Goal: Information Seeking & Learning: Learn about a topic

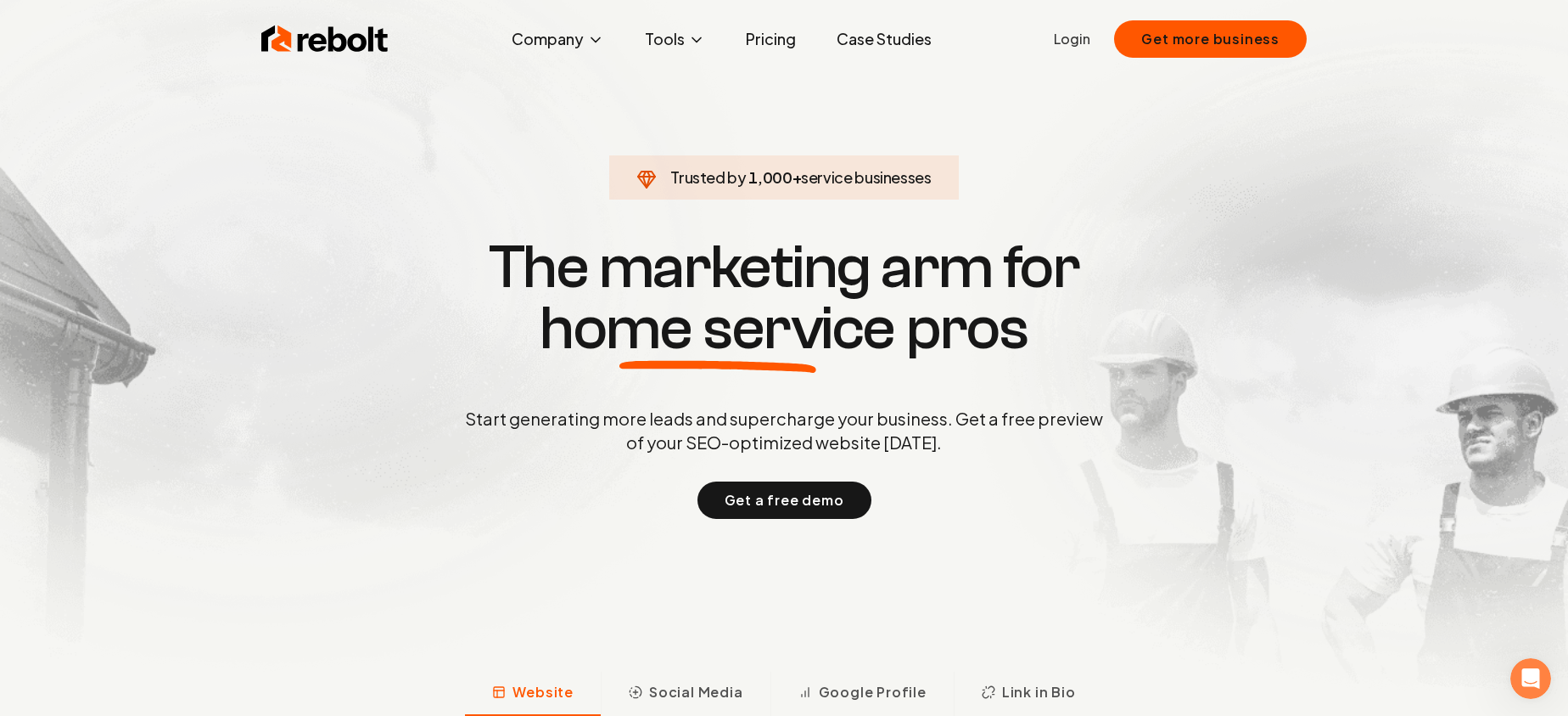
click at [777, 42] on link "Pricing" at bounding box center [770, 39] width 77 height 34
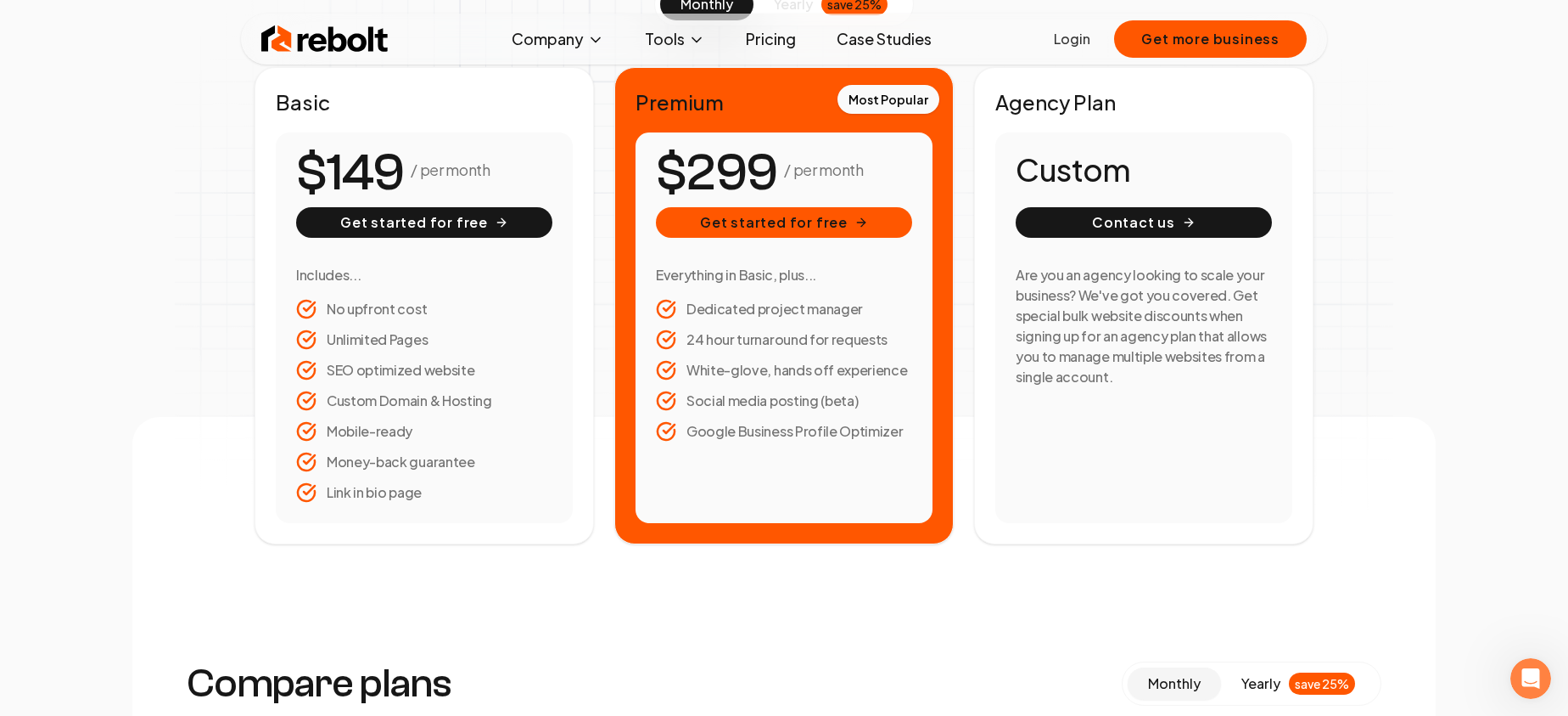
scroll to position [301, 0]
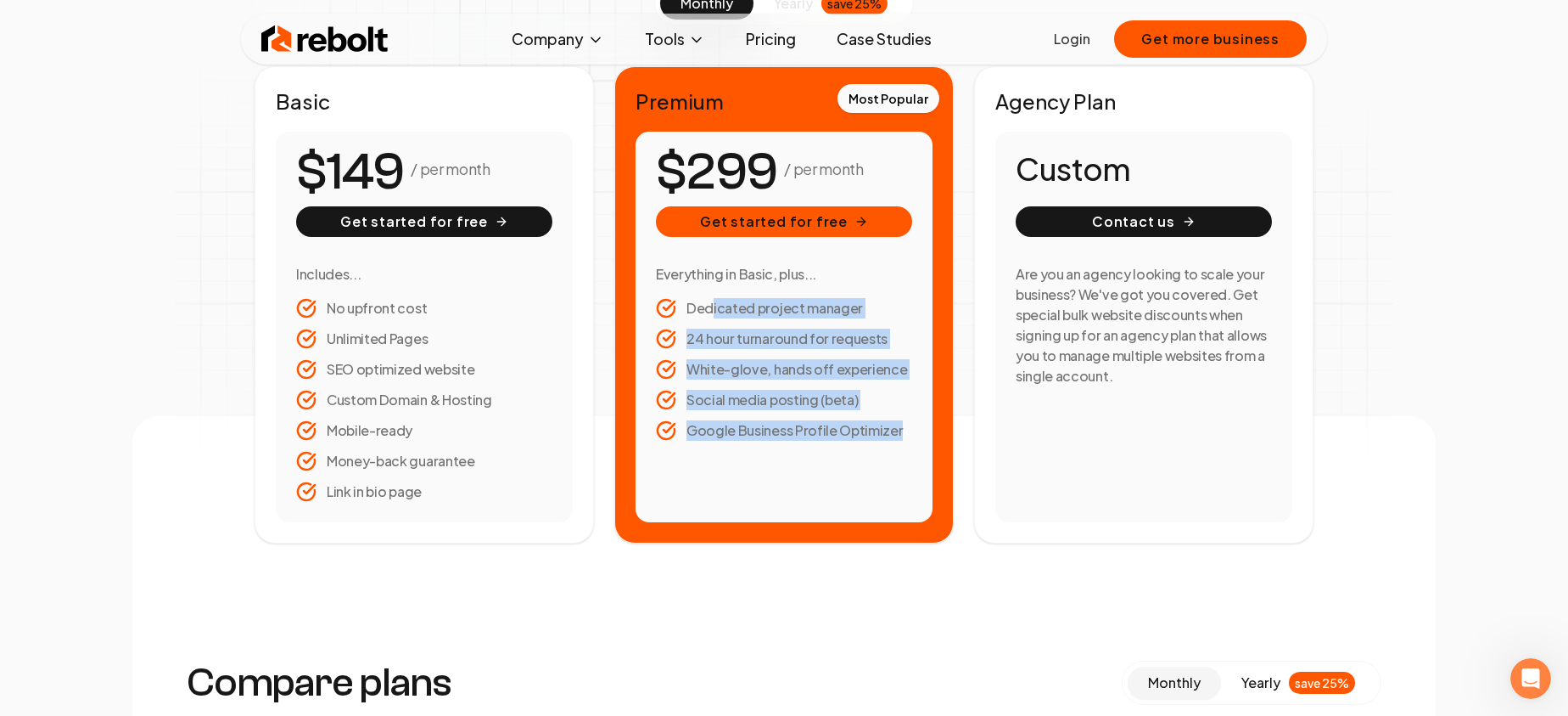
drag, startPoint x: 708, startPoint y: 307, endPoint x: 876, endPoint y: 460, distance: 227.2
click at [876, 460] on div "/ per month Get started for free Everything in Basic, plus... Dedicated project…" at bounding box center [784, 327] width 297 height 391
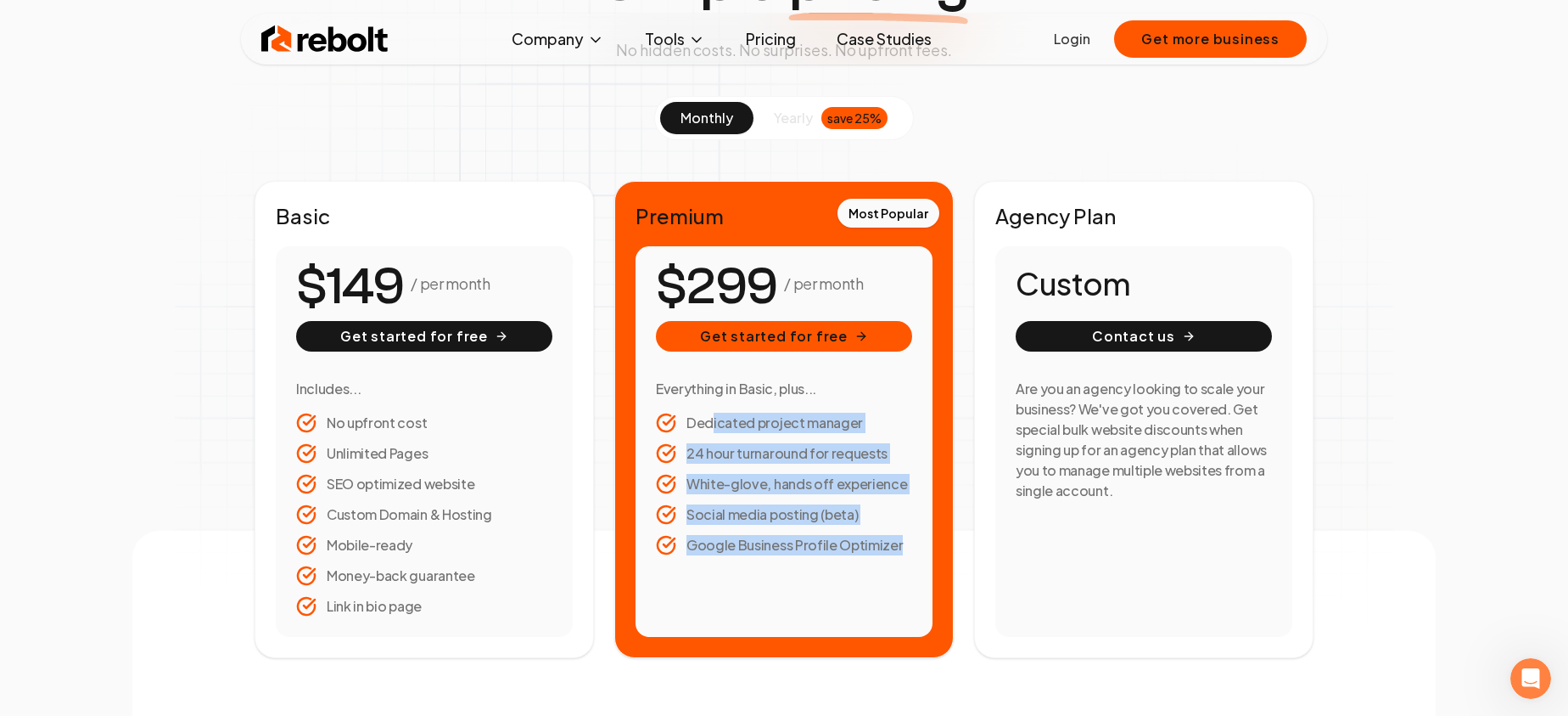
scroll to position [187, 0]
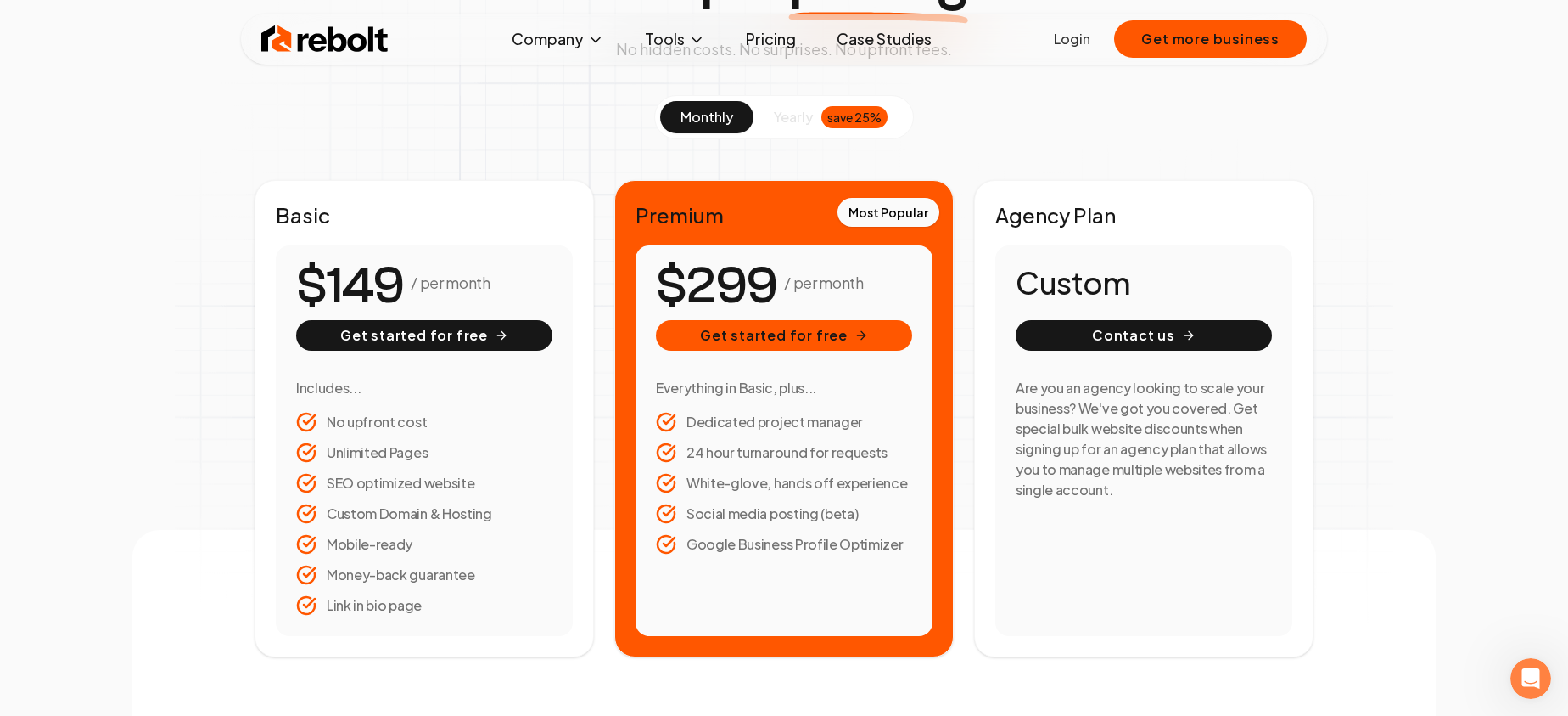
click at [717, 522] on li "Social media posting (beta)" at bounding box center [784, 514] width 256 height 20
drag, startPoint x: 702, startPoint y: 517, endPoint x: 826, endPoint y: 505, distance: 124.6
click at [829, 504] on li "Social media posting (beta)" at bounding box center [784, 514] width 256 height 20
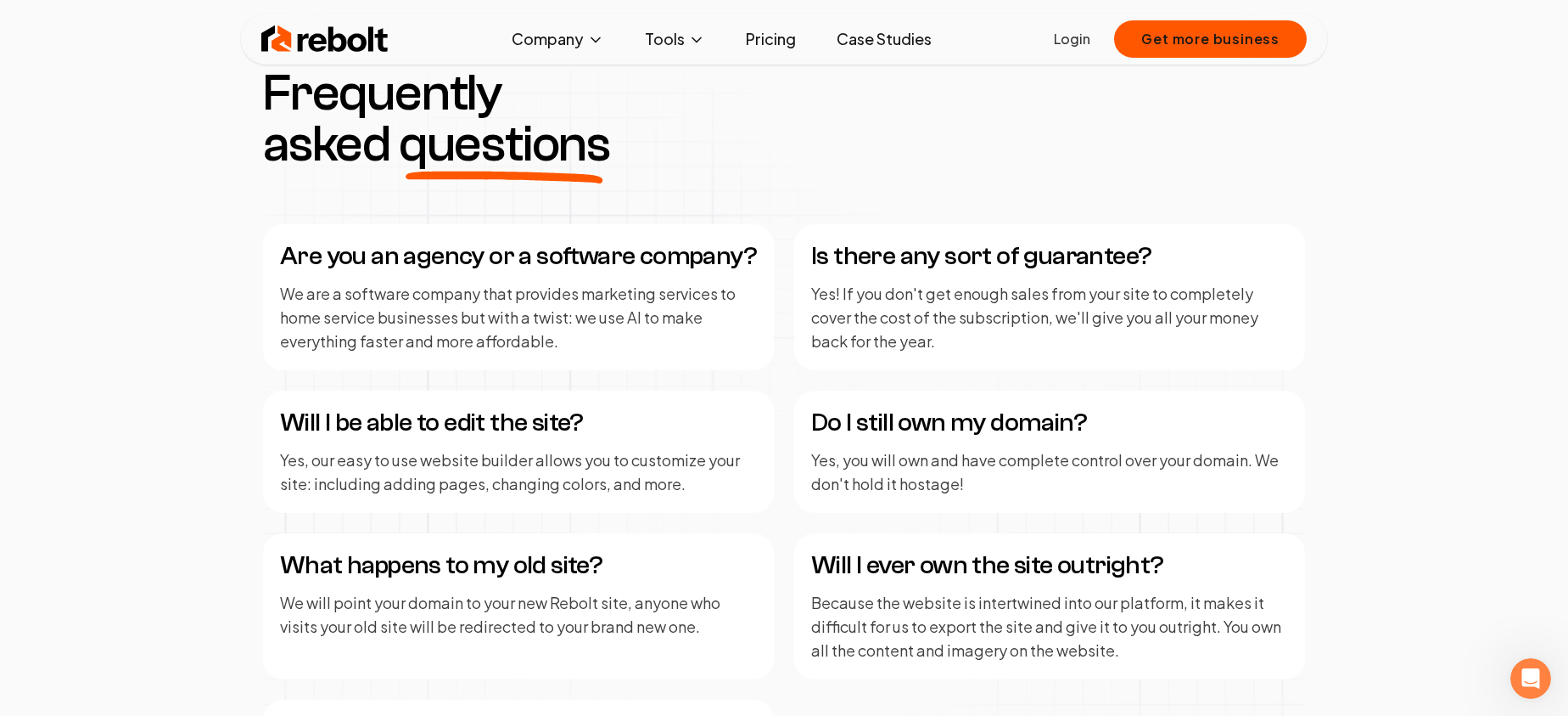
scroll to position [2083, 0]
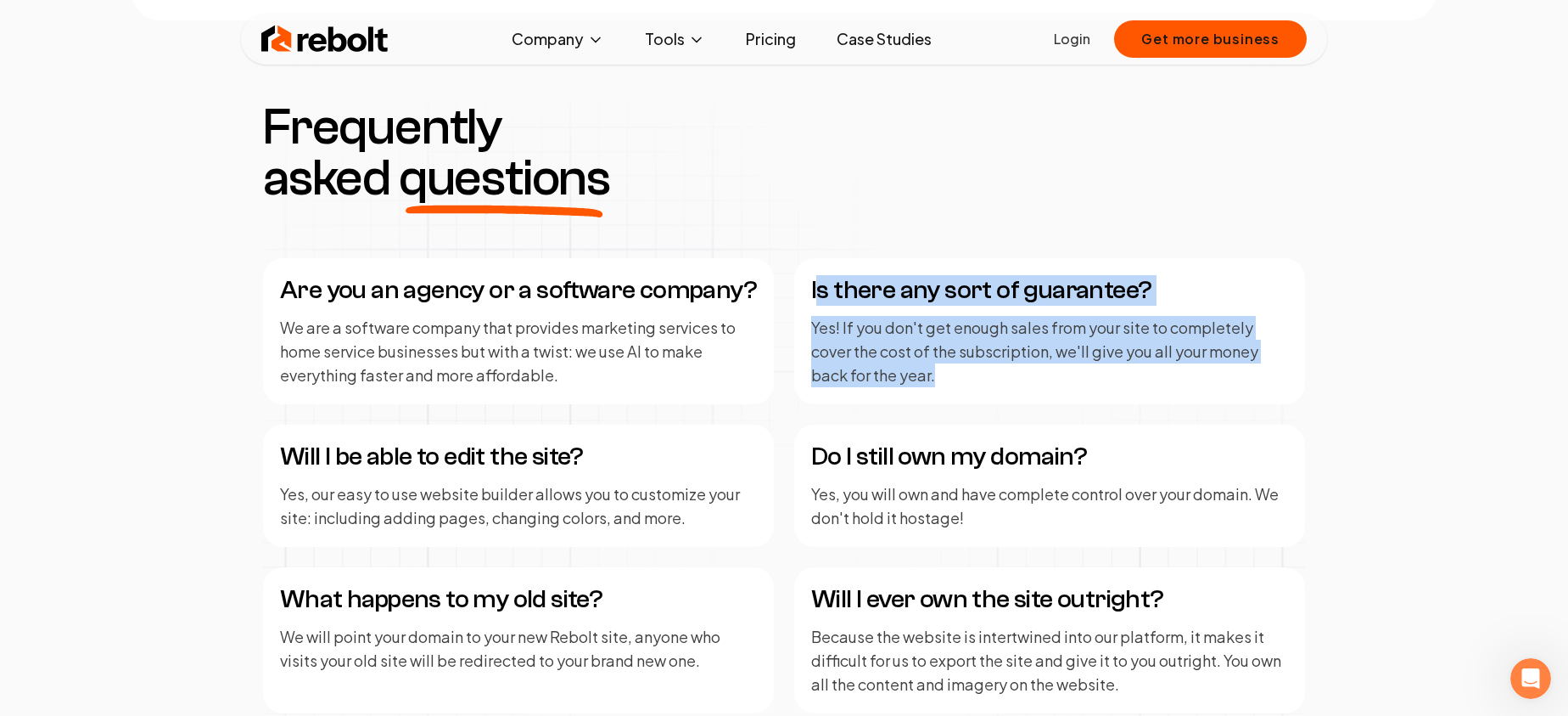
drag, startPoint x: 821, startPoint y: 288, endPoint x: 1035, endPoint y: 372, distance: 229.9
click at [1035, 372] on div "Is there any sort of guarantee? Yes! If you don't get enough sales from your si…" at bounding box center [1049, 331] width 511 height 146
click at [1019, 376] on p "Yes! If you don't get enough sales from your site to completely cover the cost …" at bounding box center [1049, 351] width 477 height 72
drag, startPoint x: 978, startPoint y: 375, endPoint x: 809, endPoint y: 294, distance: 187.4
click at [809, 294] on div "Is there any sort of guarantee? Yes! If you don't get enough sales from your si…" at bounding box center [1049, 331] width 511 height 146
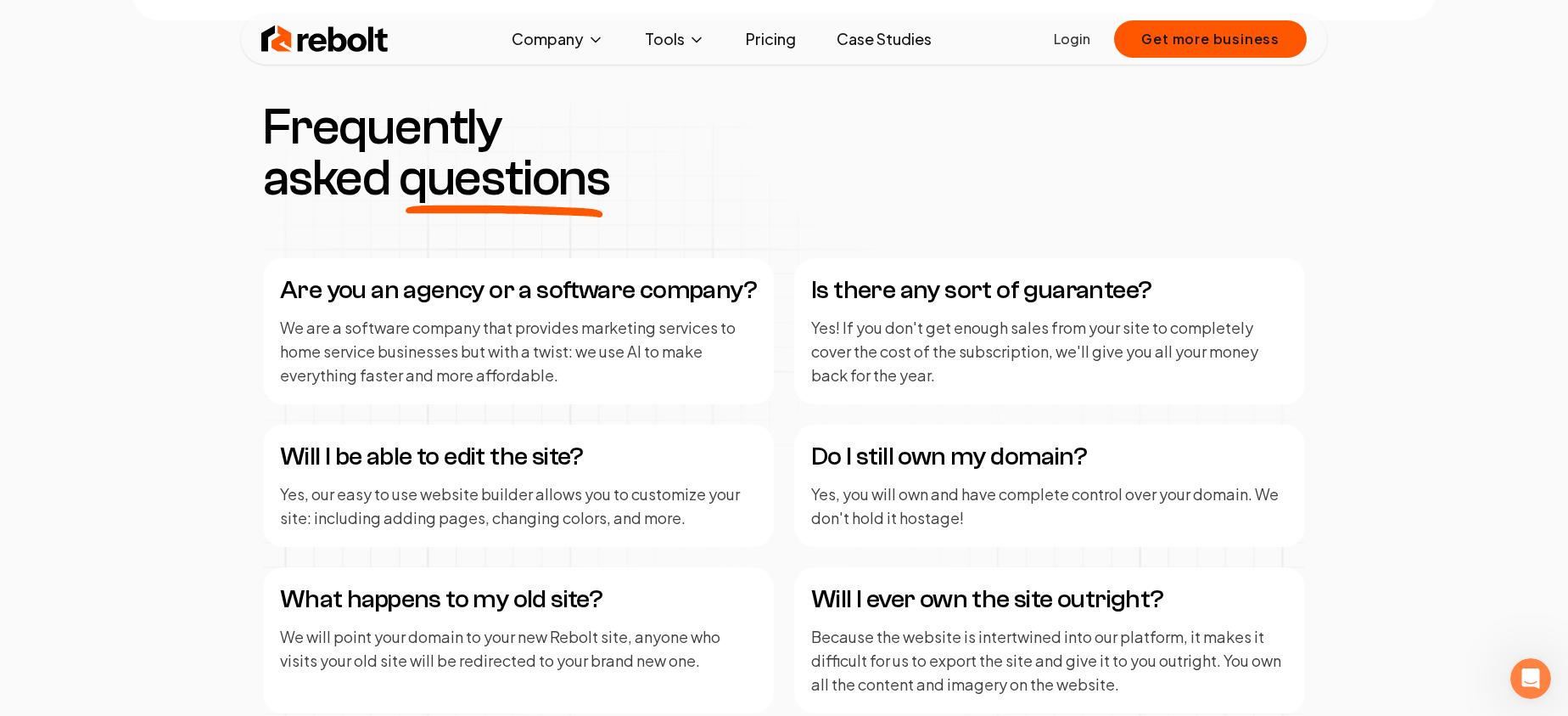
click at [774, 331] on div "Are you an agency or a software company? We are a software company that provide…" at bounding box center [784, 568] width 1042 height 621
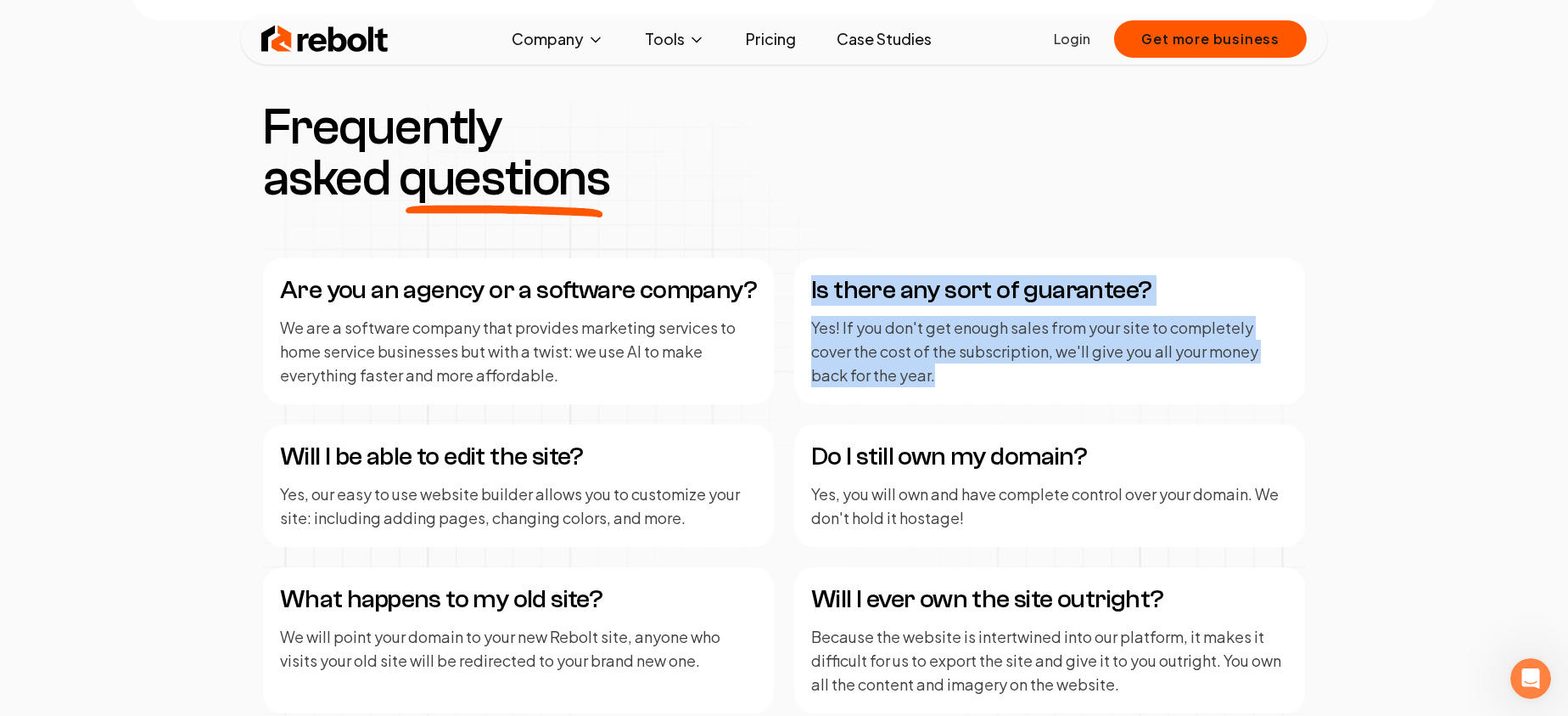
drag, startPoint x: 952, startPoint y: 377, endPoint x: 811, endPoint y: 292, distance: 164.6
click at [811, 292] on div "Is there any sort of guarantee? Yes! If you don't get enough sales from your si…" at bounding box center [1049, 331] width 511 height 146
click at [791, 336] on div "Are you an agency or a software company? We are a software company that provide…" at bounding box center [784, 568] width 1042 height 621
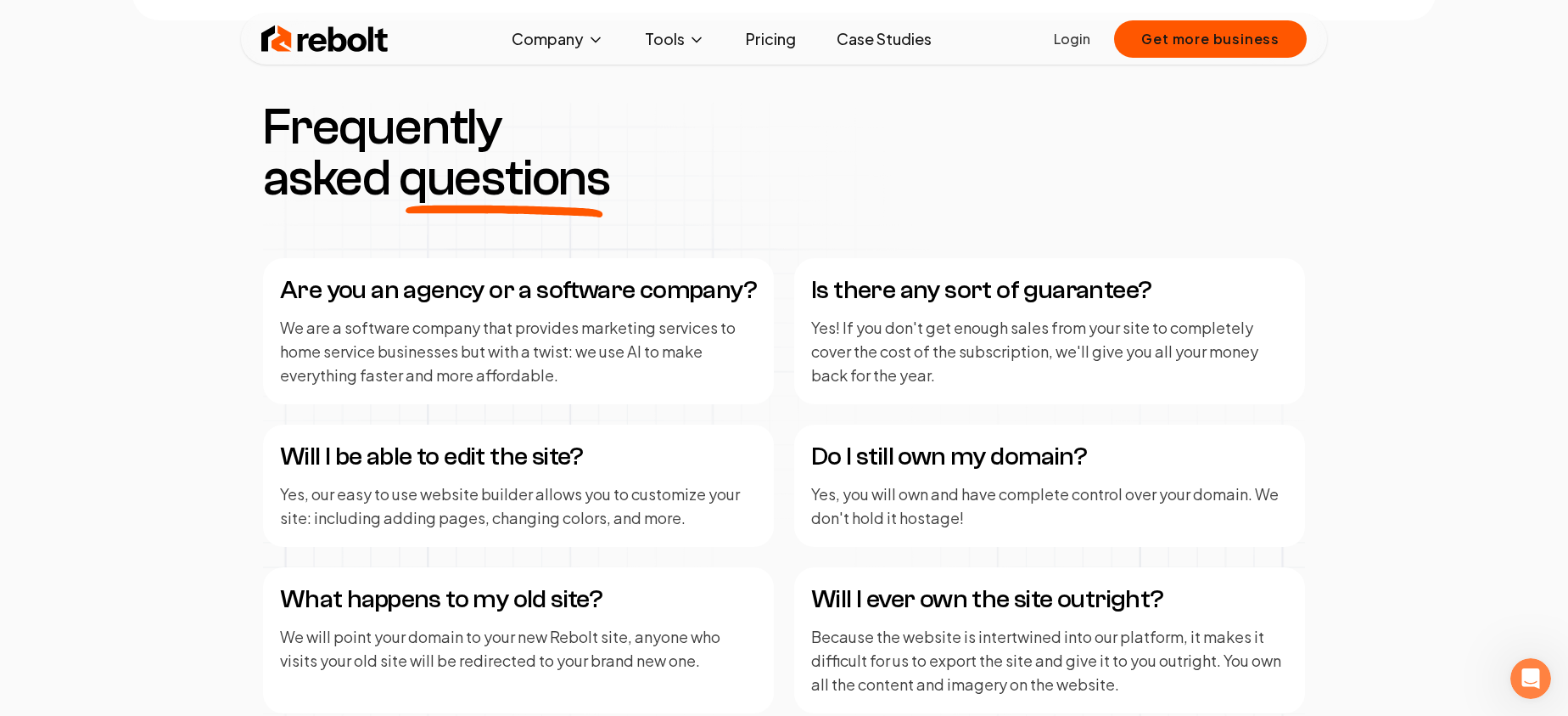
click at [791, 336] on div "Are you an agency or a software company? We are a software company that provide…" at bounding box center [784, 568] width 1042 height 621
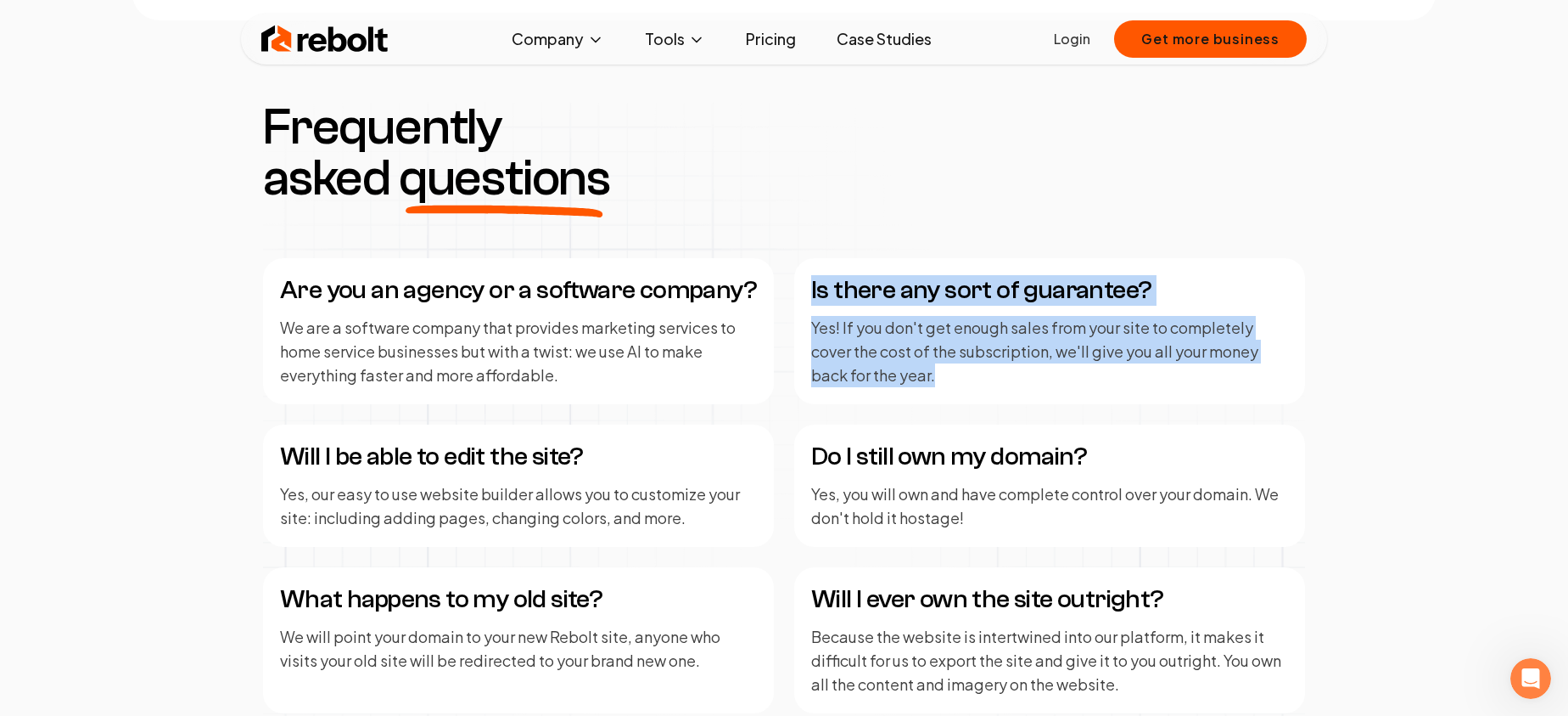
drag, startPoint x: 943, startPoint y: 379, endPoint x: 810, endPoint y: 301, distance: 154.2
click at [810, 301] on div "Is there any sort of guarantee? Yes! If you don't get enough sales from your si…" at bounding box center [1049, 331] width 511 height 146
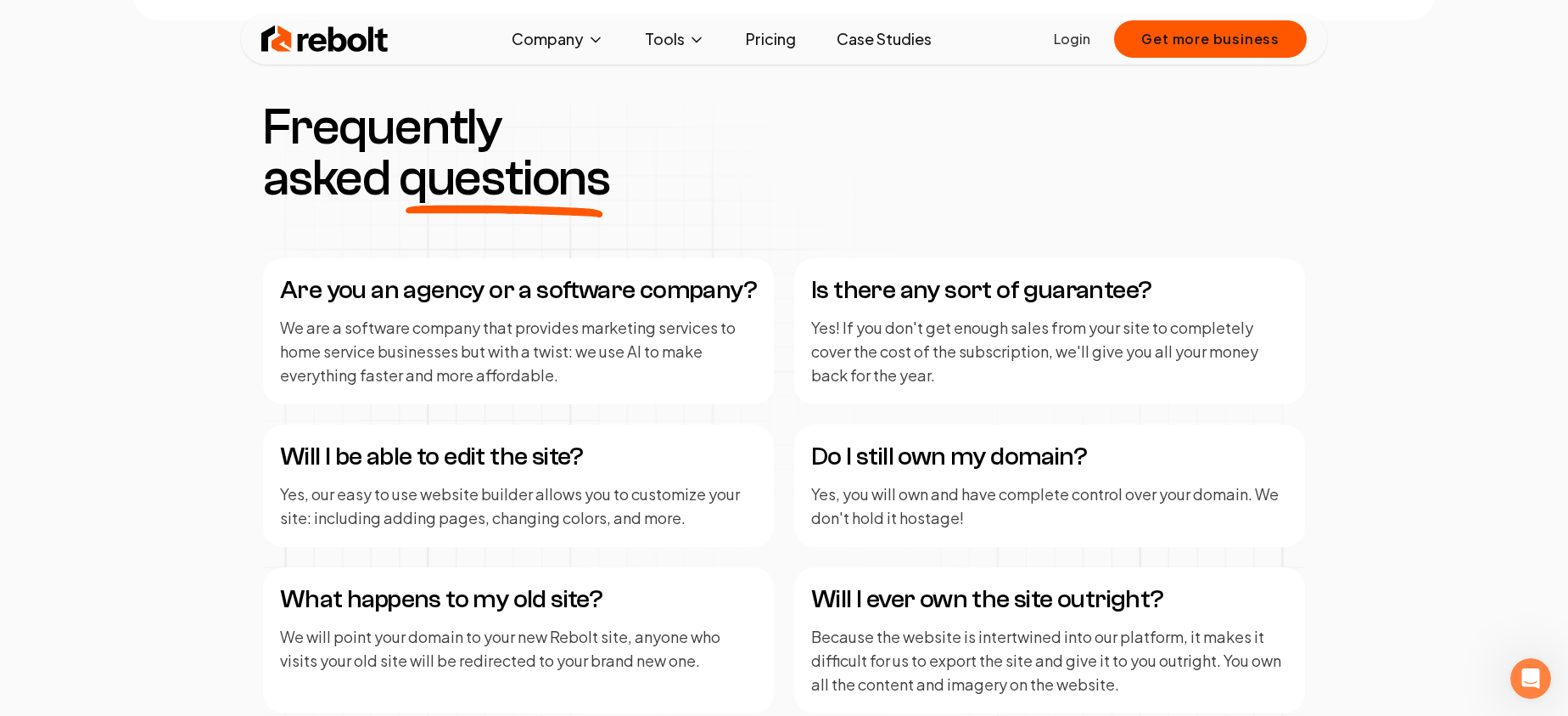
click at [778, 337] on div "Are you an agency or a software company? We are a software company that provide…" at bounding box center [784, 568] width 1042 height 621
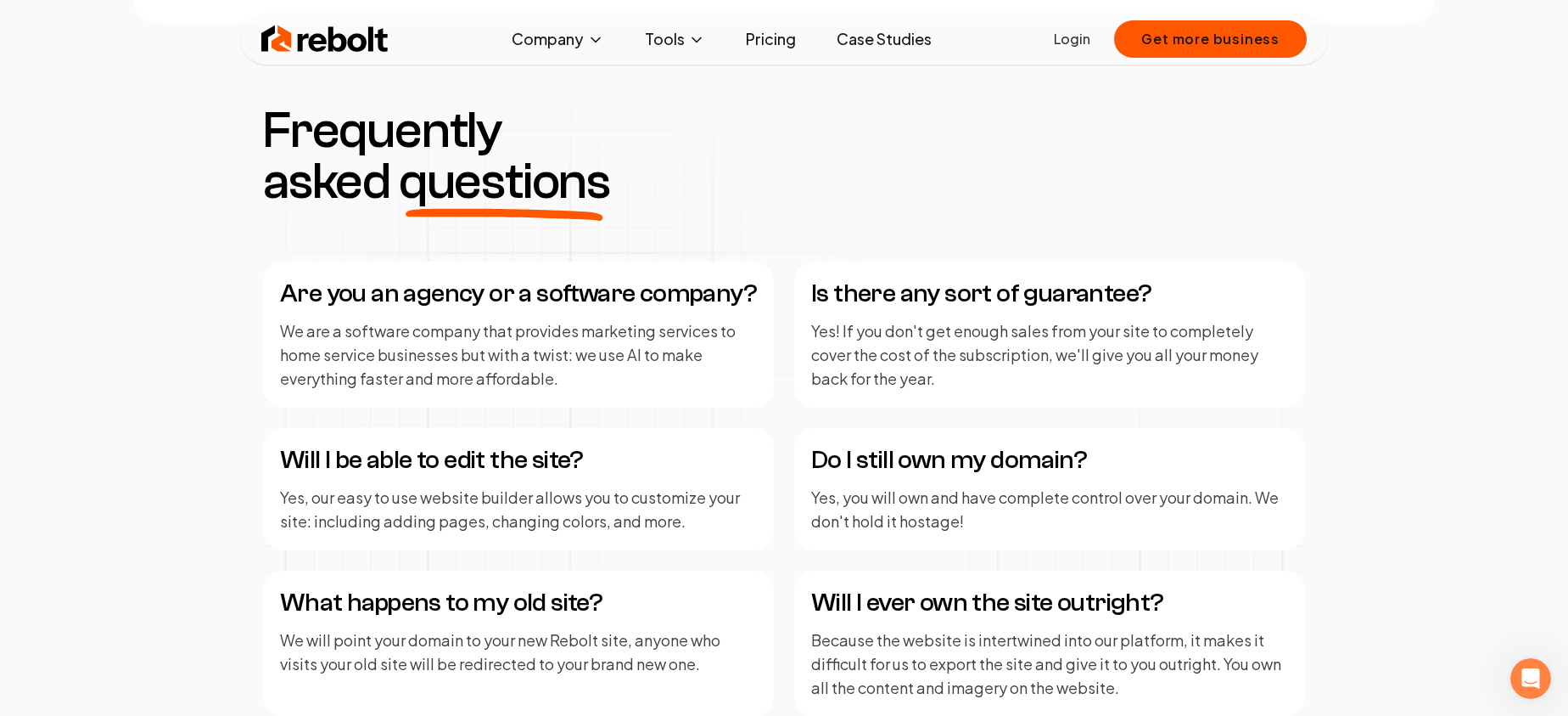
click at [778, 337] on div "Are you an agency or a software company? We are a software company that provide…" at bounding box center [784, 572] width 1042 height 621
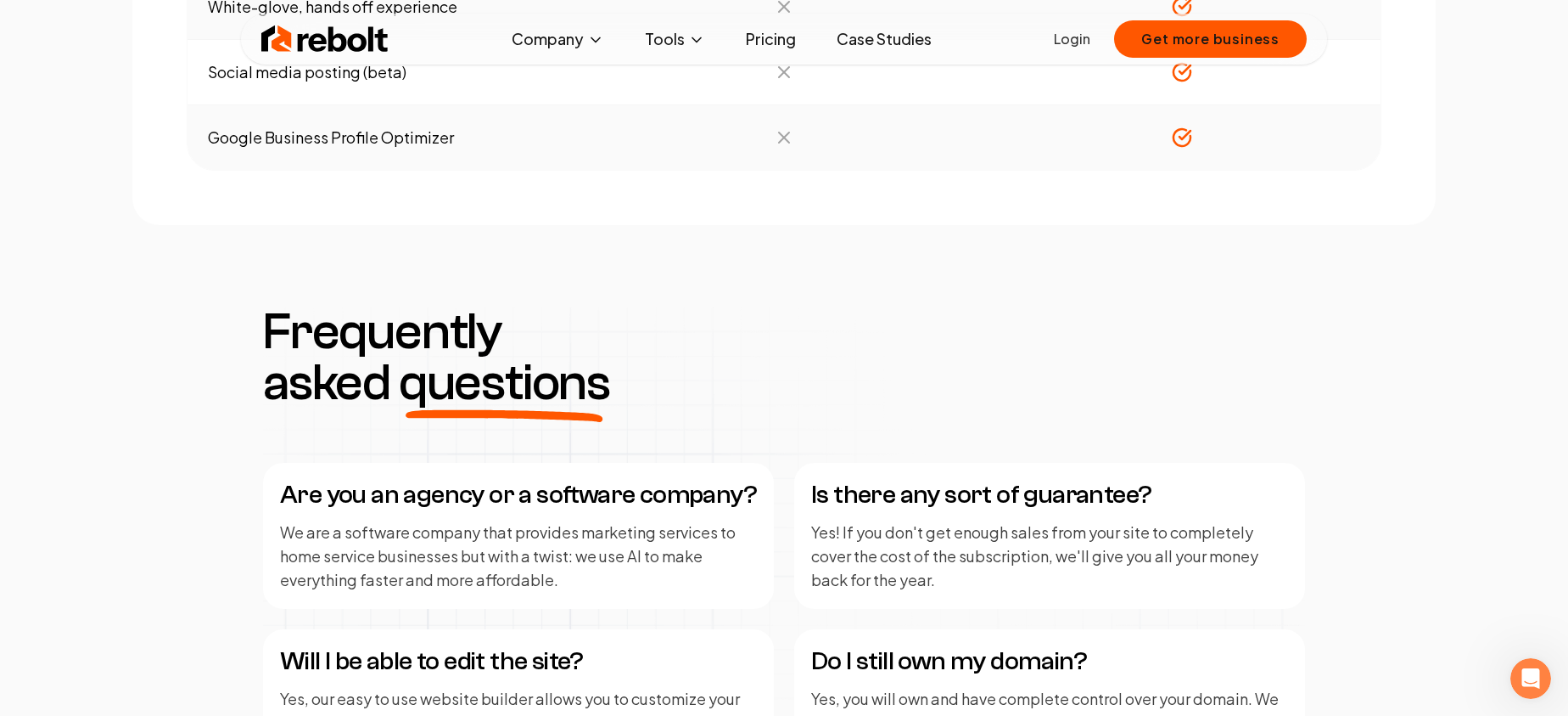
scroll to position [2160, 0]
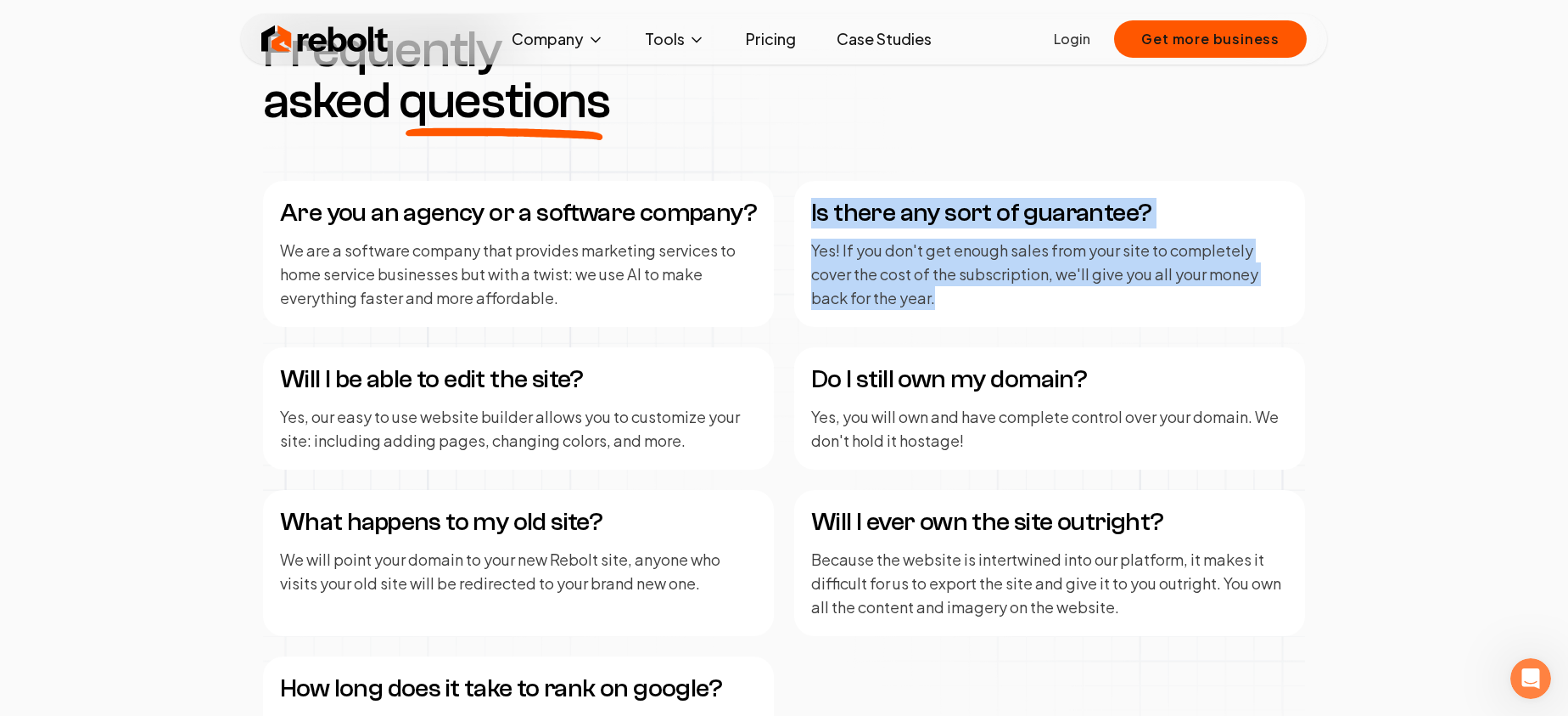
drag, startPoint x: 976, startPoint y: 302, endPoint x: 813, endPoint y: 216, distance: 184.3
click at [810, 213] on div "Is there any sort of guarantee? Yes! If you don't get enough sales from your si…" at bounding box center [1049, 254] width 511 height 146
click at [981, 305] on p "Yes! If you don't get enough sales from your site to completely cover the cost …" at bounding box center [1049, 274] width 477 height 72
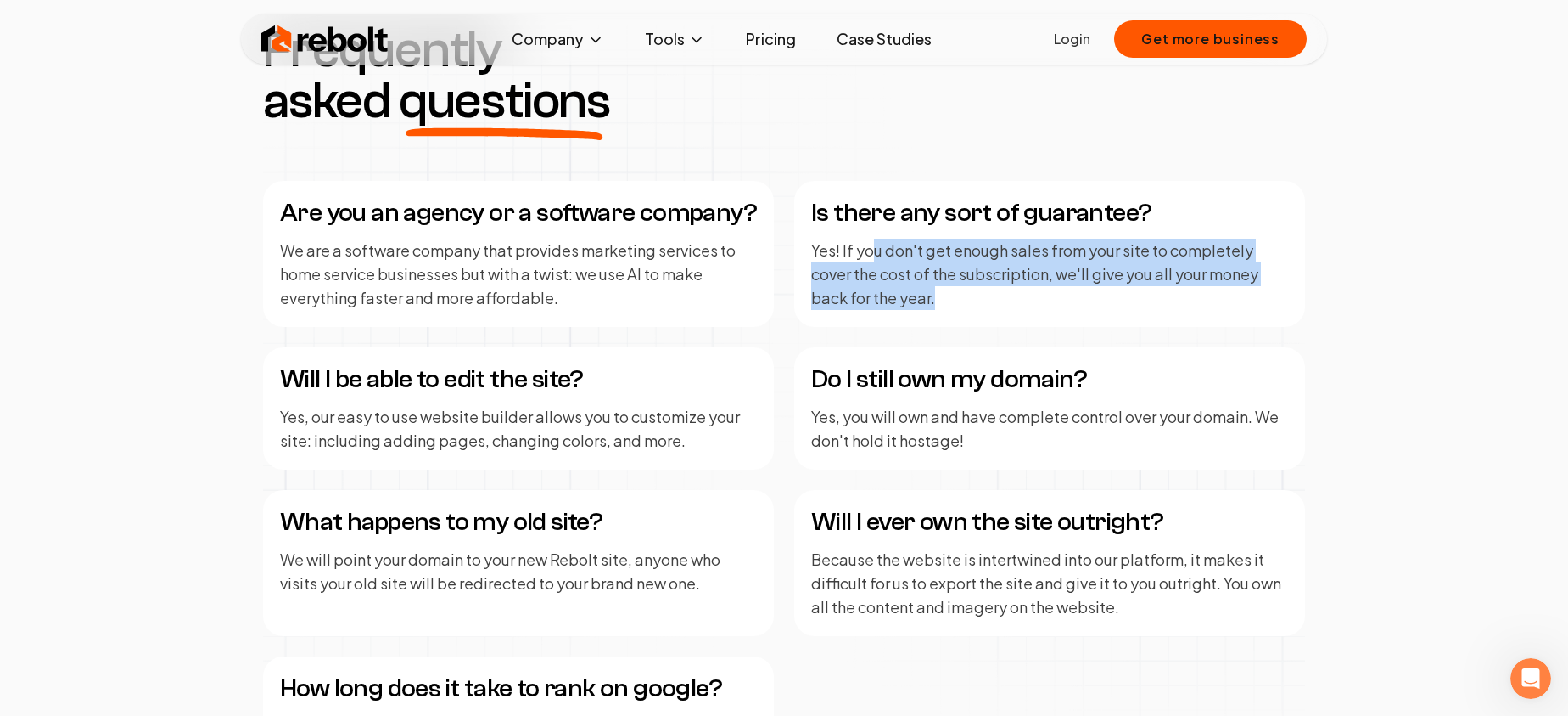
drag, startPoint x: 946, startPoint y: 301, endPoint x: 874, endPoint y: 255, distance: 85.4
click at [874, 255] on p "Yes! If you don't get enough sales from your site to completely cover the cost …" at bounding box center [1049, 274] width 477 height 72
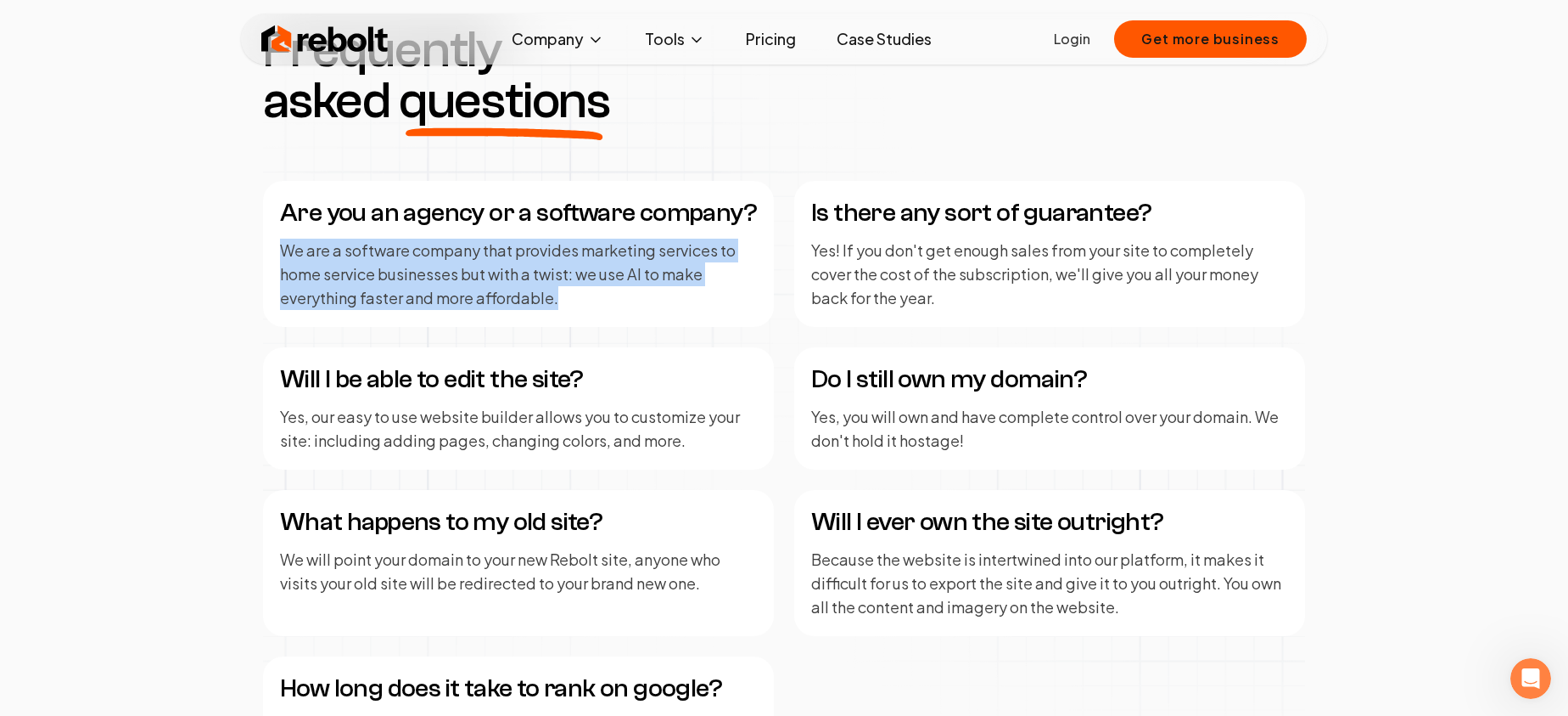
drag, startPoint x: 567, startPoint y: 302, endPoint x: 292, endPoint y: 231, distance: 284.0
click at [292, 231] on div "Are you an agency or a software company? We are a software company that provide…" at bounding box center [519, 254] width 511 height 146
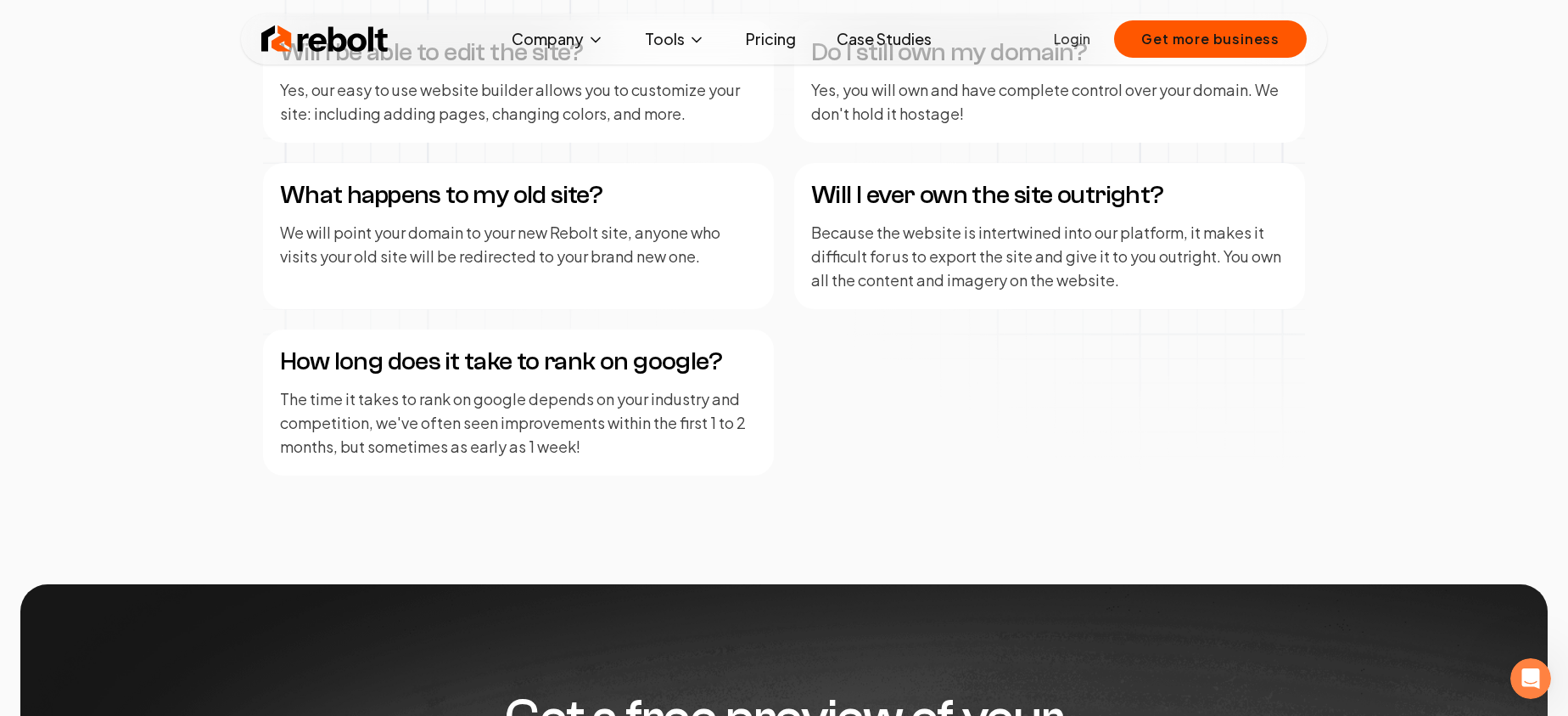
scroll to position [2516, 0]
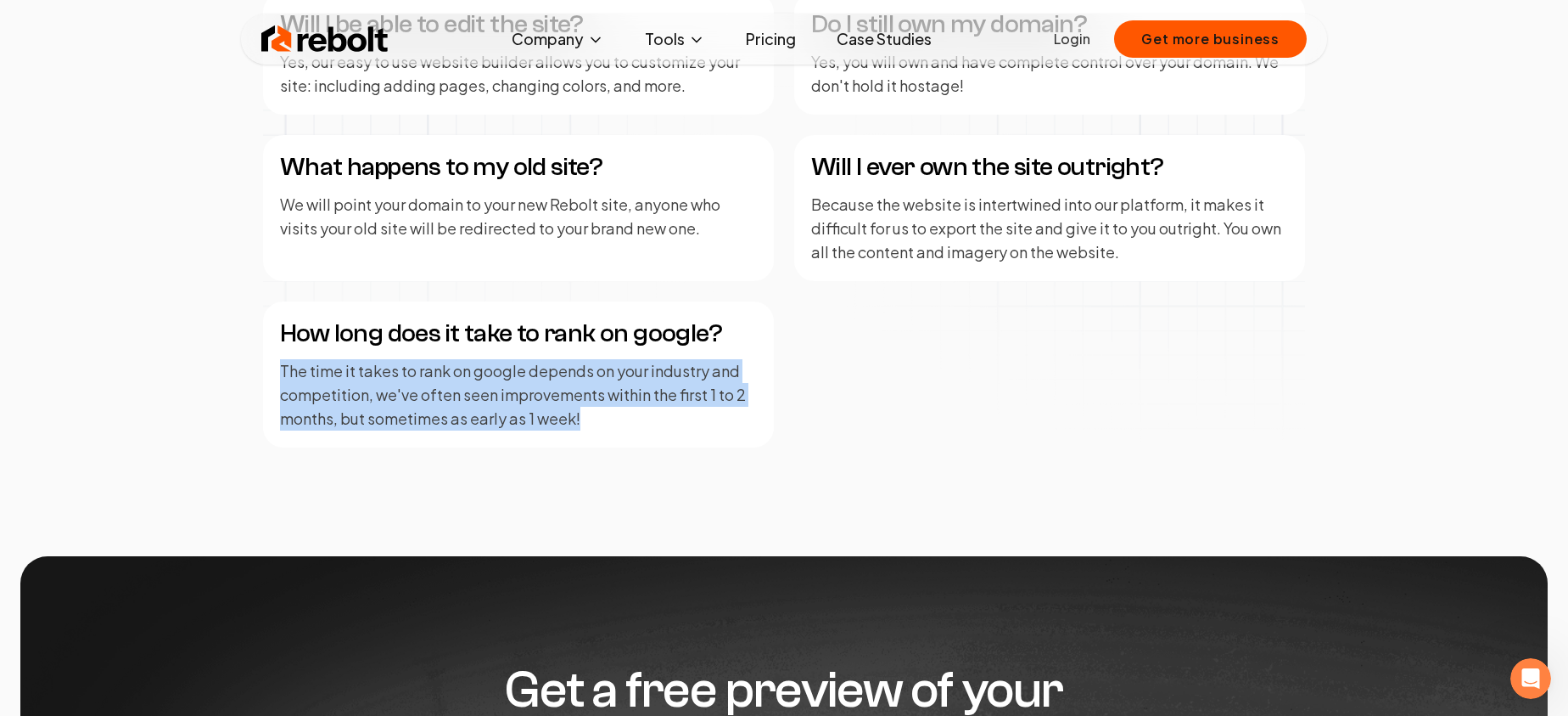
drag, startPoint x: 619, startPoint y: 421, endPoint x: 292, endPoint y: 358, distance: 333.0
click at [292, 358] on div "How long does it take to rank on google? The time it takes to rank on google de…" at bounding box center [519, 374] width 511 height 146
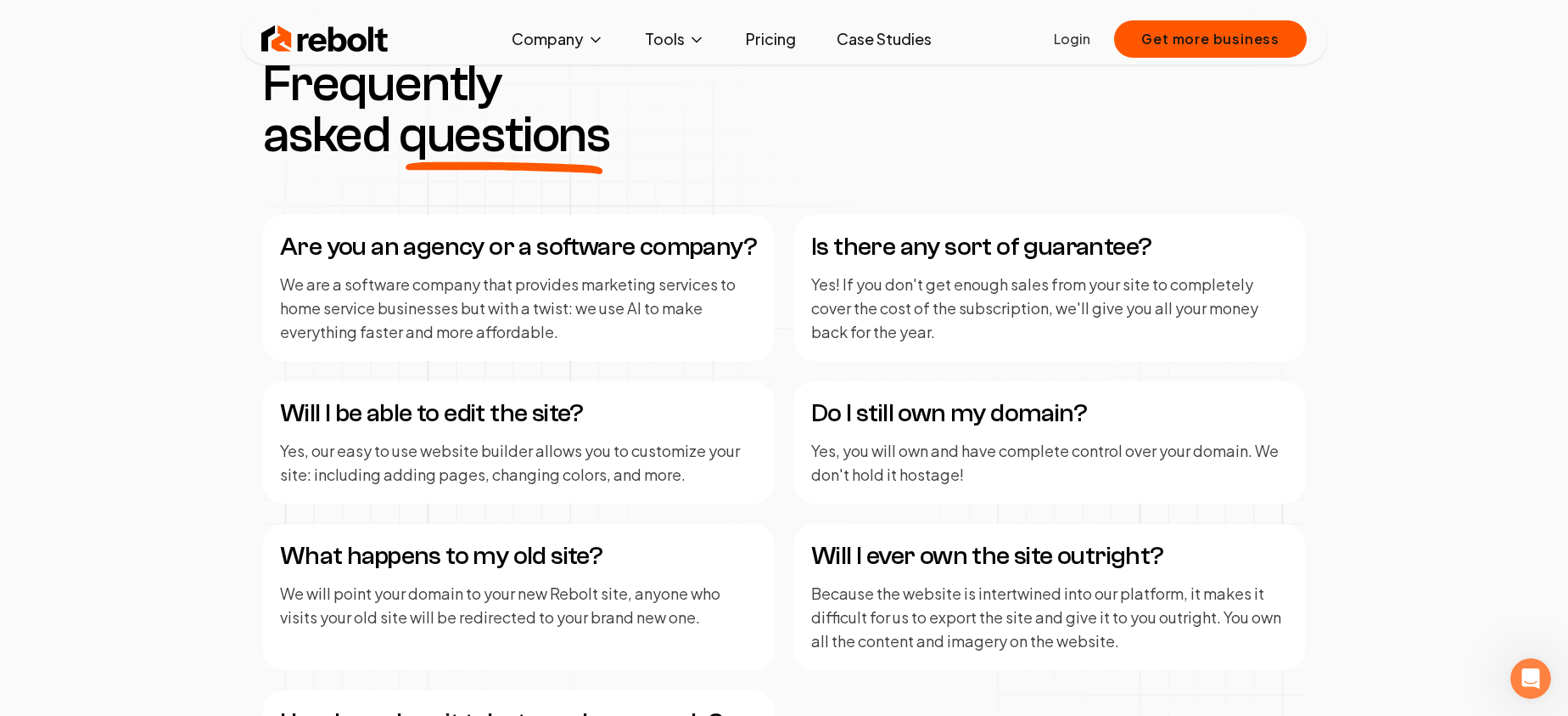
scroll to position [2115, 0]
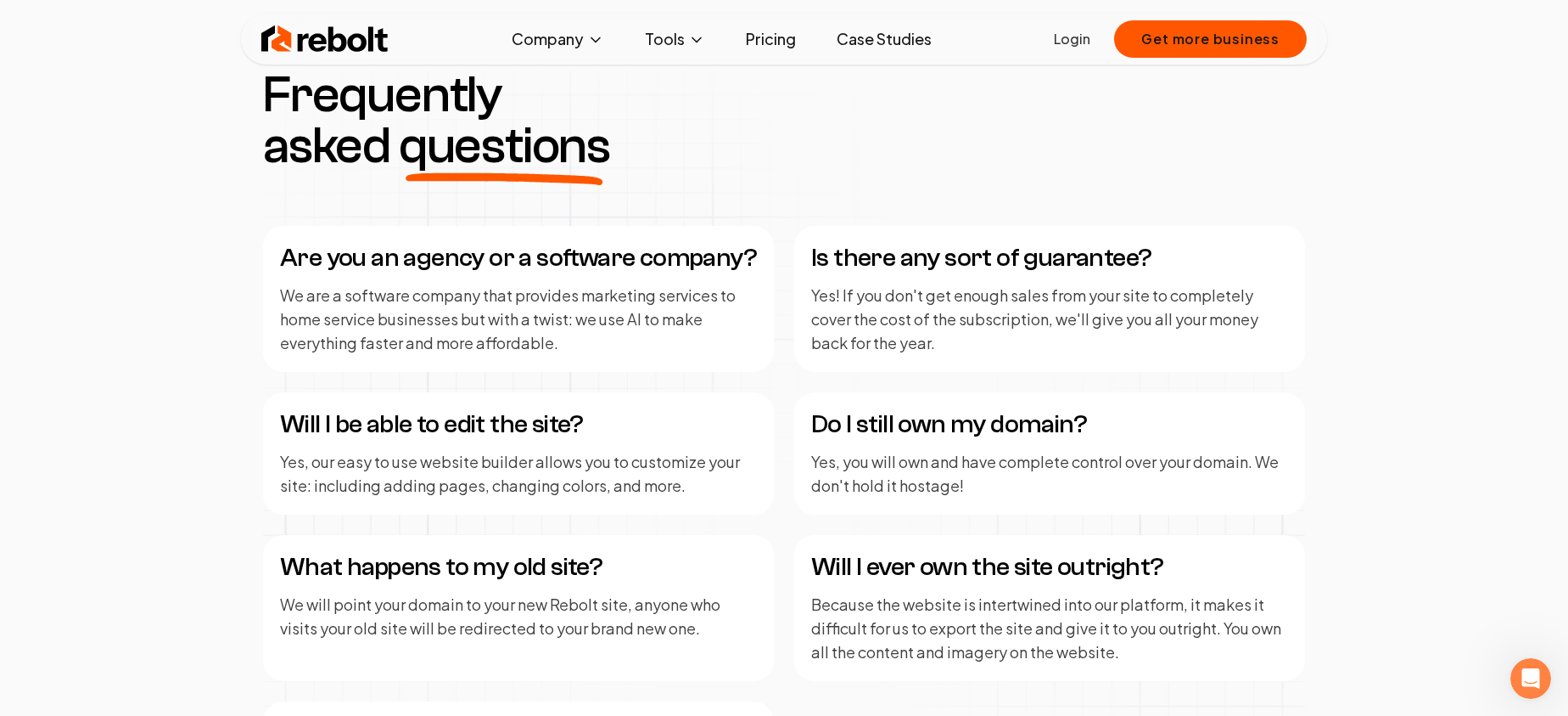
click at [741, 379] on div "Are you an agency or a software company? We are a software company that provide…" at bounding box center [784, 537] width 1042 height 621
click at [765, 389] on div "Are you an agency or a software company? We are a software company that provide…" at bounding box center [784, 537] width 1042 height 621
click at [756, 366] on div "Are you an agency or a software company? We are a software company that provide…" at bounding box center [519, 299] width 511 height 146
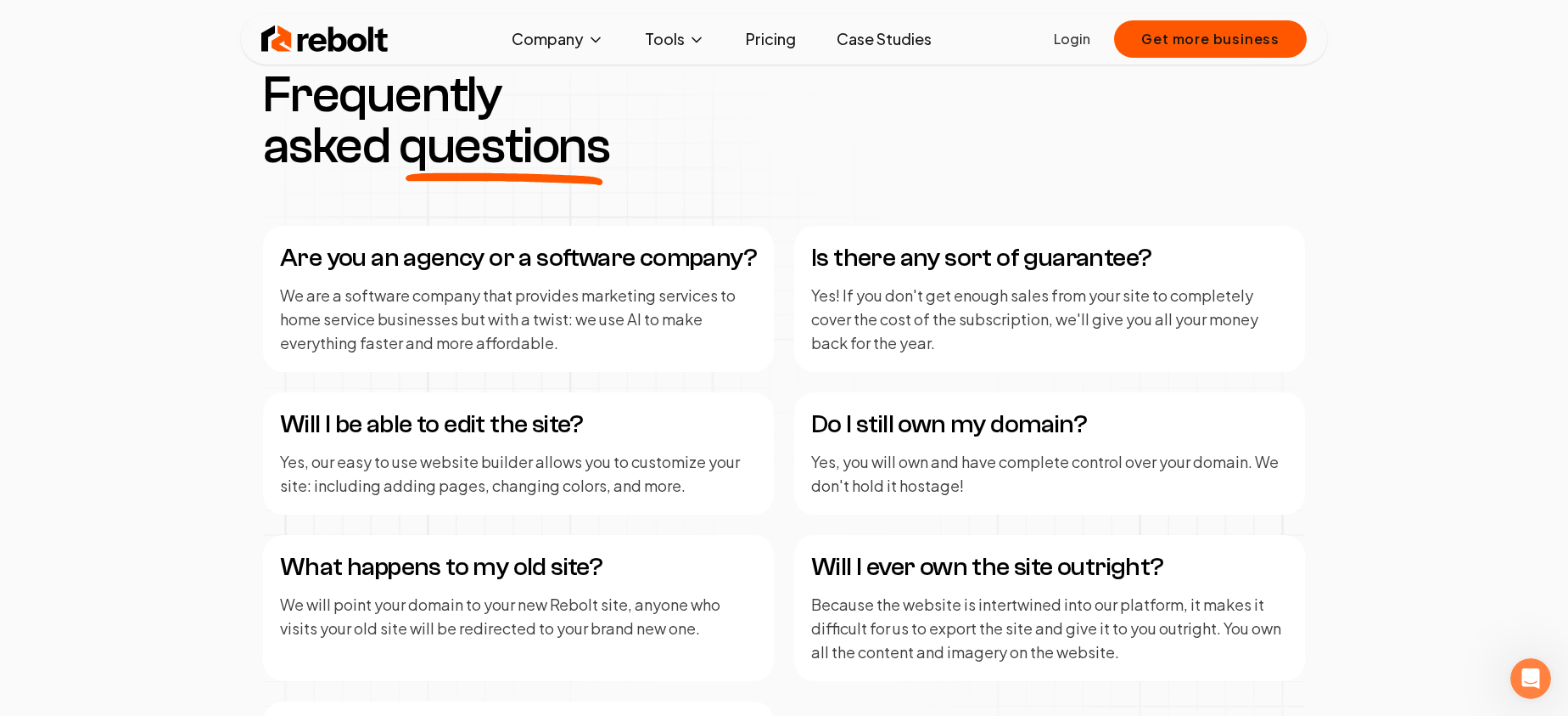
click at [782, 200] on div "Frequently asked questions Are you an agency or a software company? We are a so…" at bounding box center [784, 459] width 1042 height 778
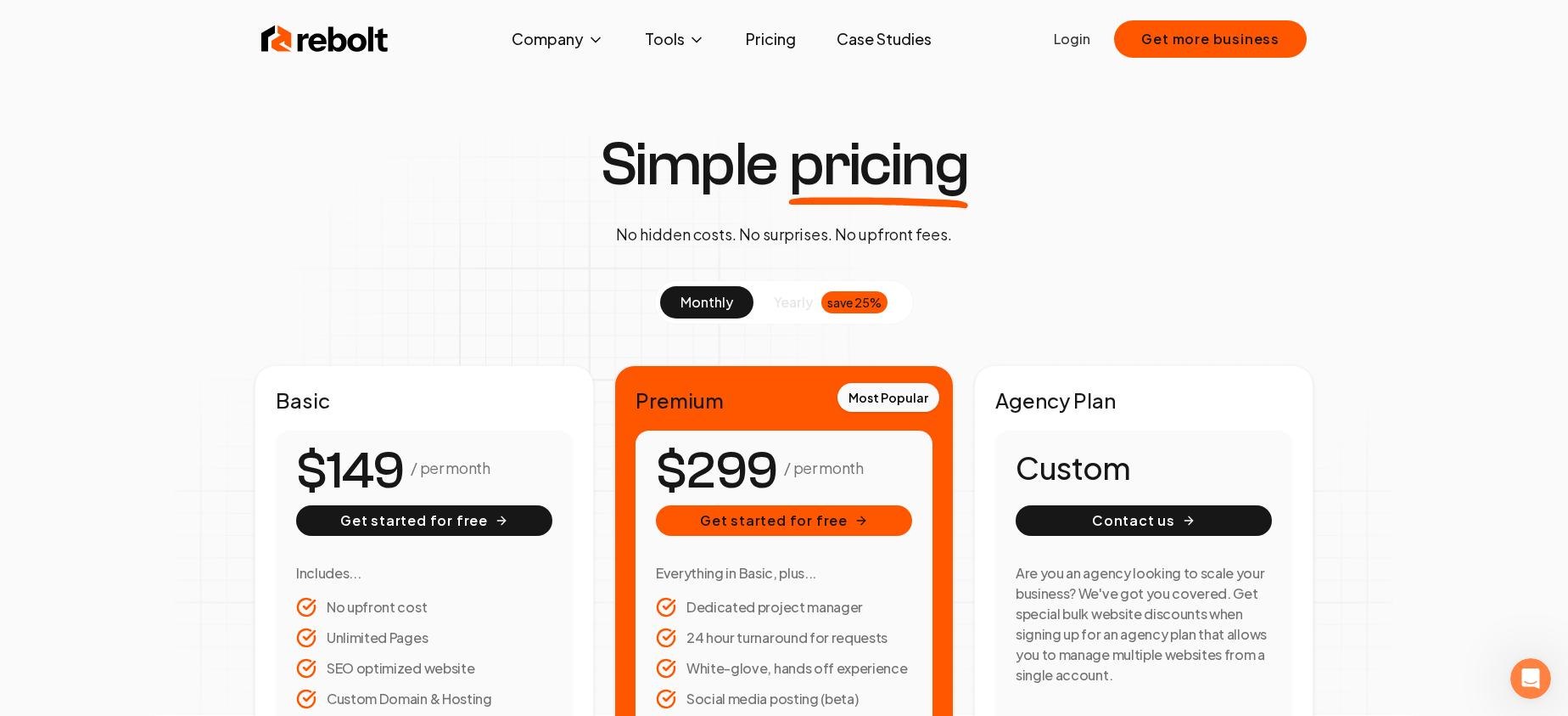
scroll to position [0, 0]
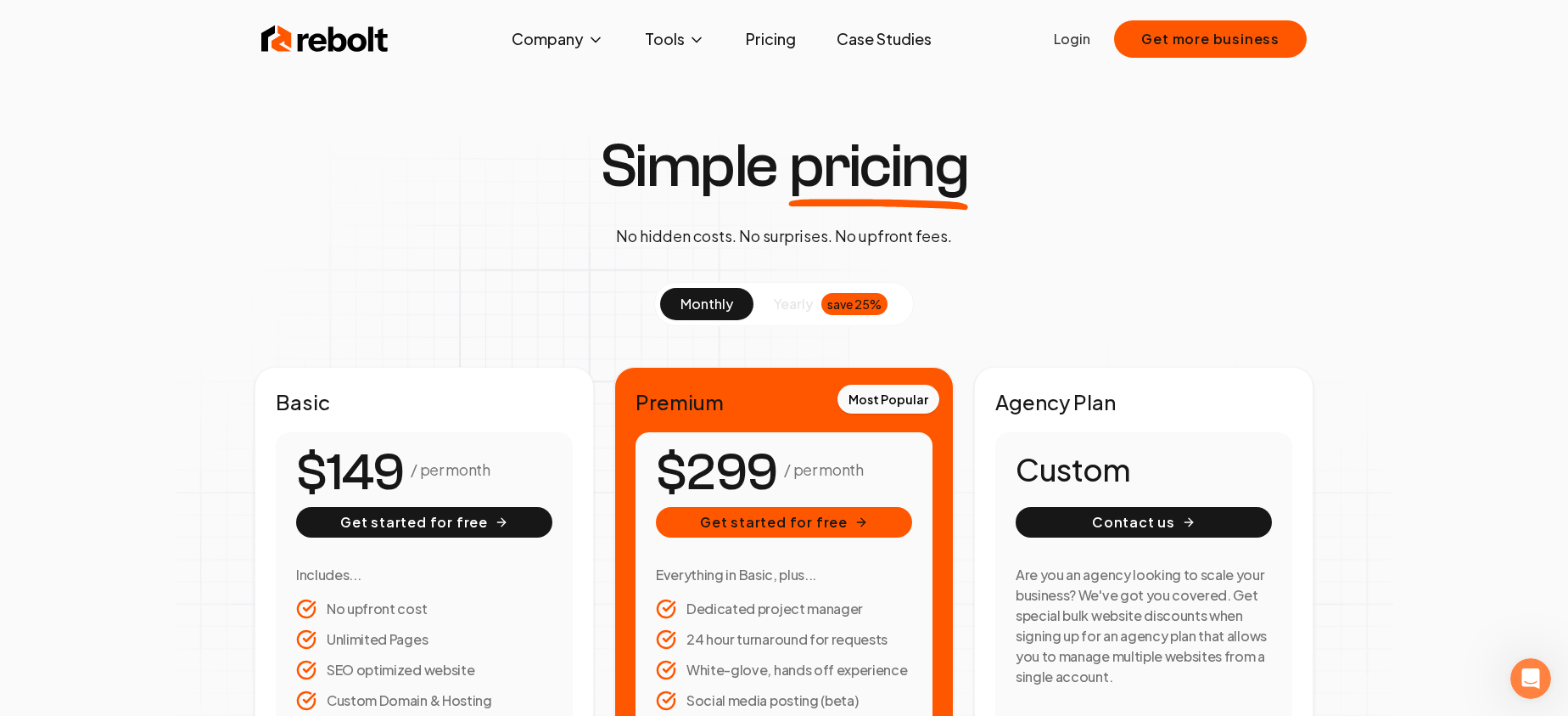
click at [543, 157] on div "Simple pricing No hidden costs. No surprises. No upfront fees. monthly yearly s…" at bounding box center [784, 490] width 1304 height 708
click at [520, 168] on div "Simple pricing No hidden costs. No surprises. No upfront fees. monthly yearly s…" at bounding box center [784, 490] width 1304 height 708
click at [530, 173] on div "Simple pricing No hidden costs. No surprises. No upfront fees. monthly yearly s…" at bounding box center [784, 490] width 1304 height 708
click at [540, 149] on div "Simple pricing No hidden costs. No surprises. No upfront fees. monthly yearly s…" at bounding box center [784, 490] width 1304 height 708
click at [532, 164] on div "Simple pricing No hidden costs. No surprises. No upfront fees. monthly yearly s…" at bounding box center [784, 490] width 1304 height 708
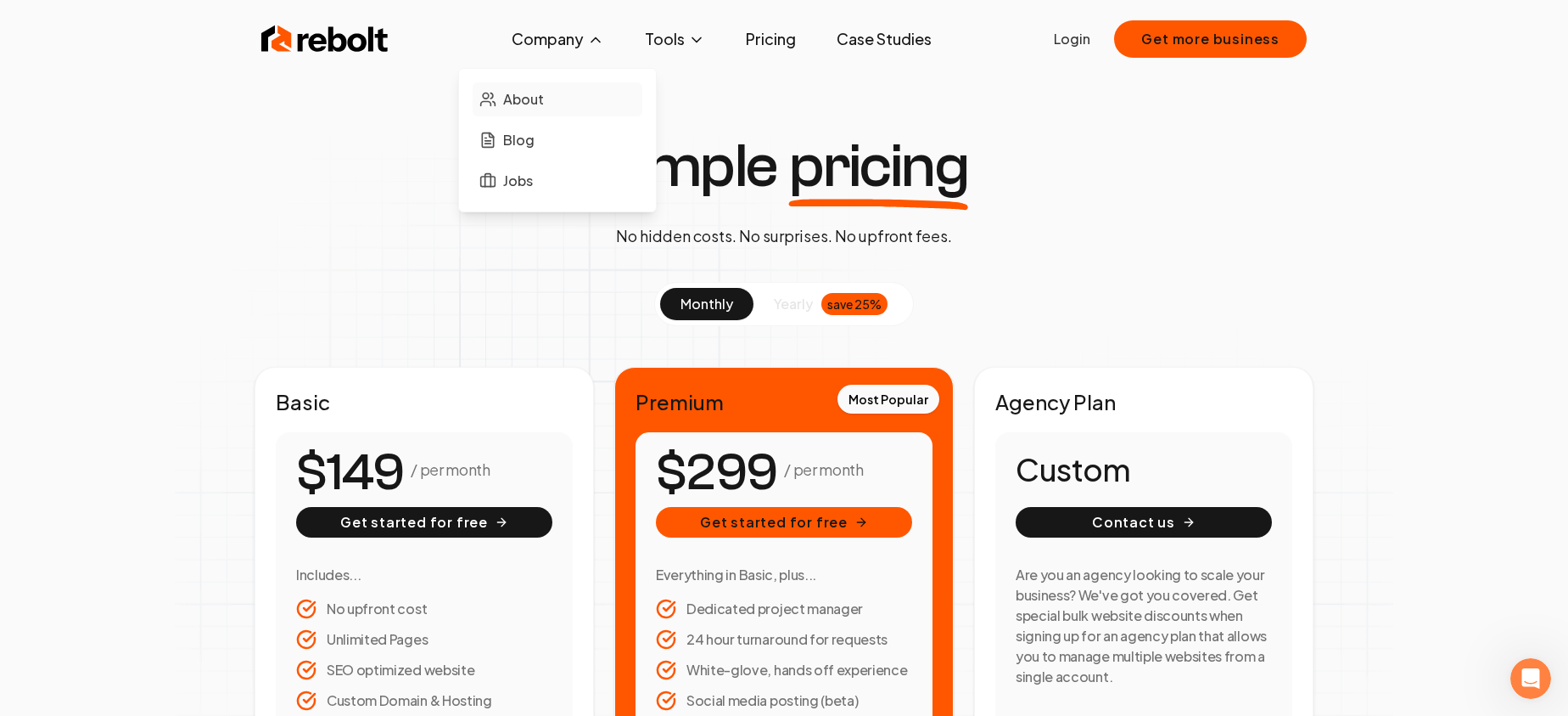
click at [515, 101] on span "About" at bounding box center [524, 99] width 41 height 20
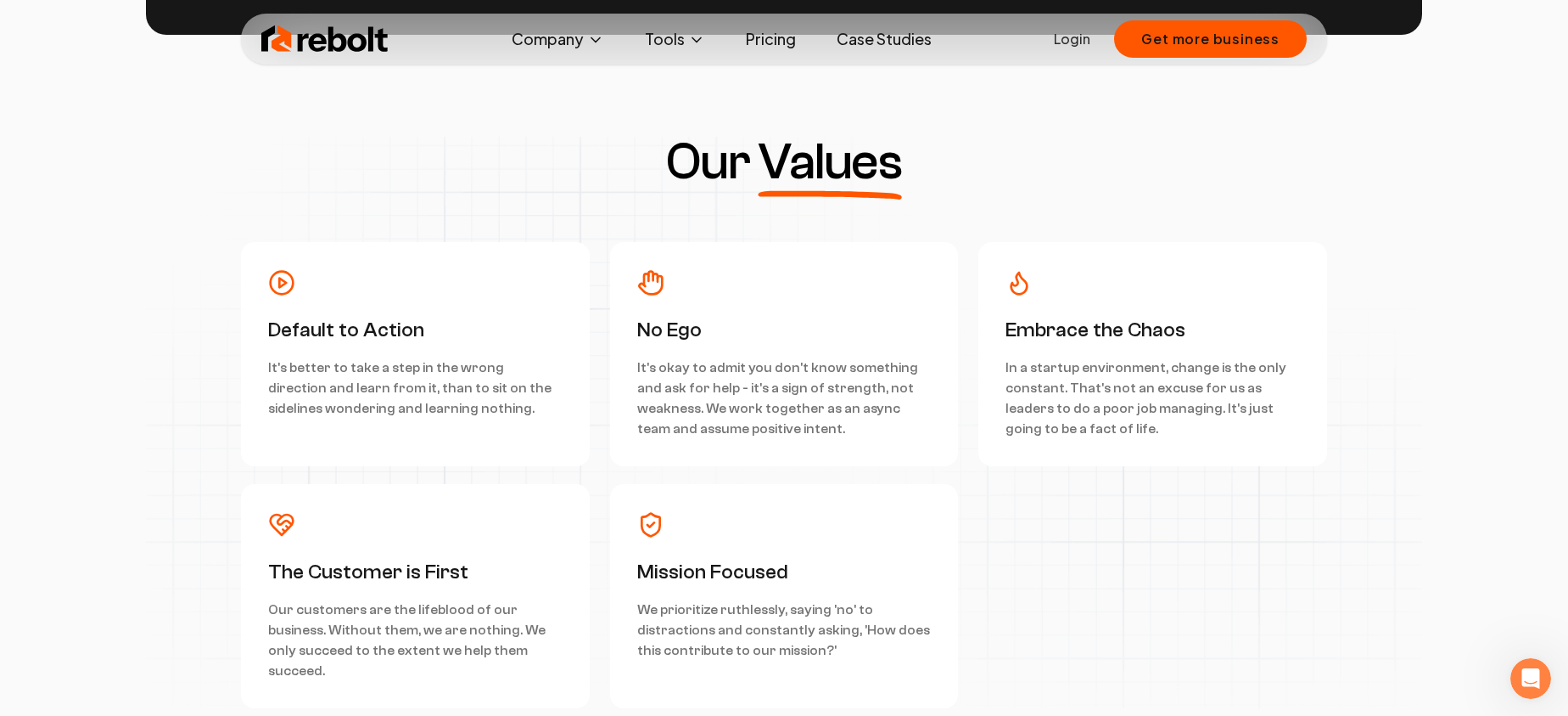
scroll to position [4257, 0]
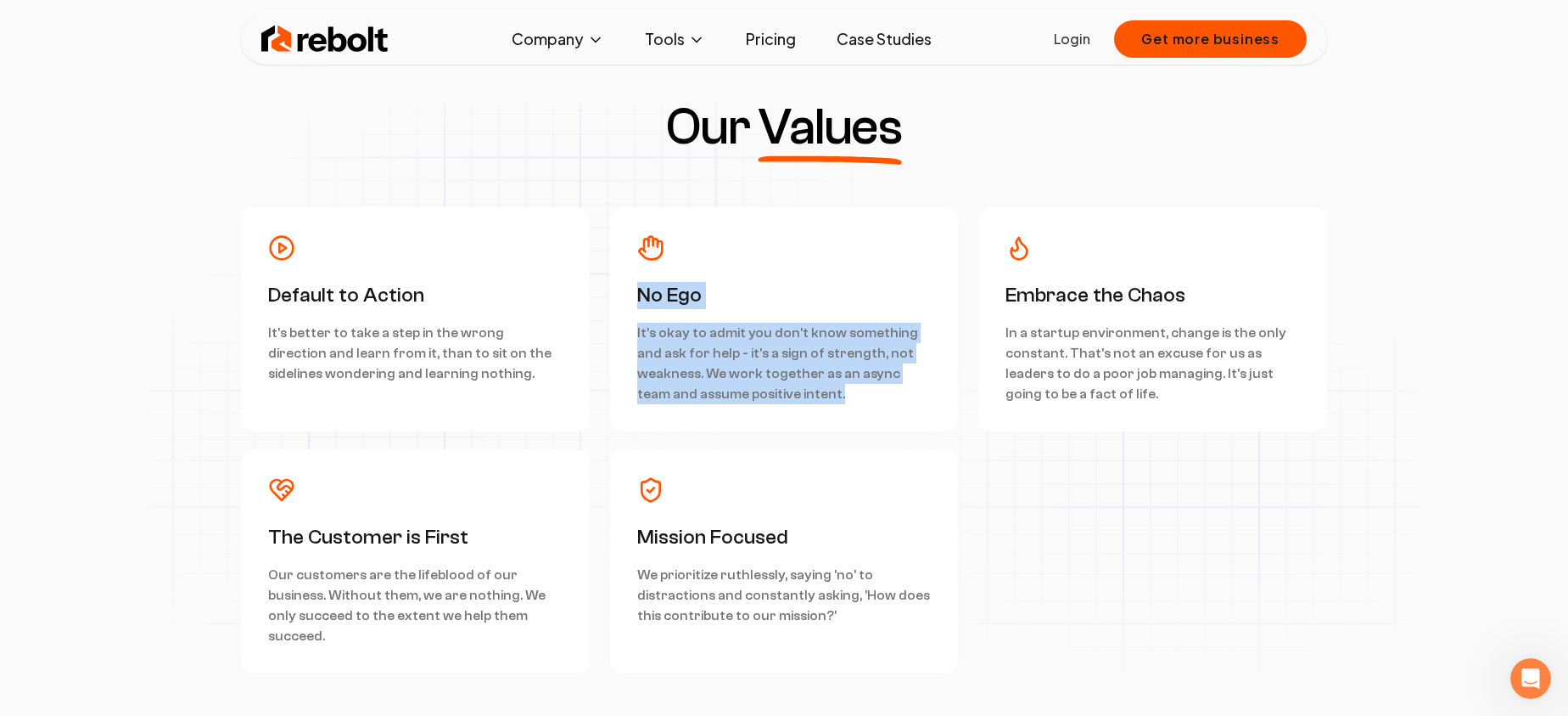
drag, startPoint x: 845, startPoint y: 402, endPoint x: 655, endPoint y: 270, distance: 231.4
click at [655, 270] on div "No Ego It's okay to admit you don't know something and ask for help - it's a si…" at bounding box center [784, 319] width 294 height 170
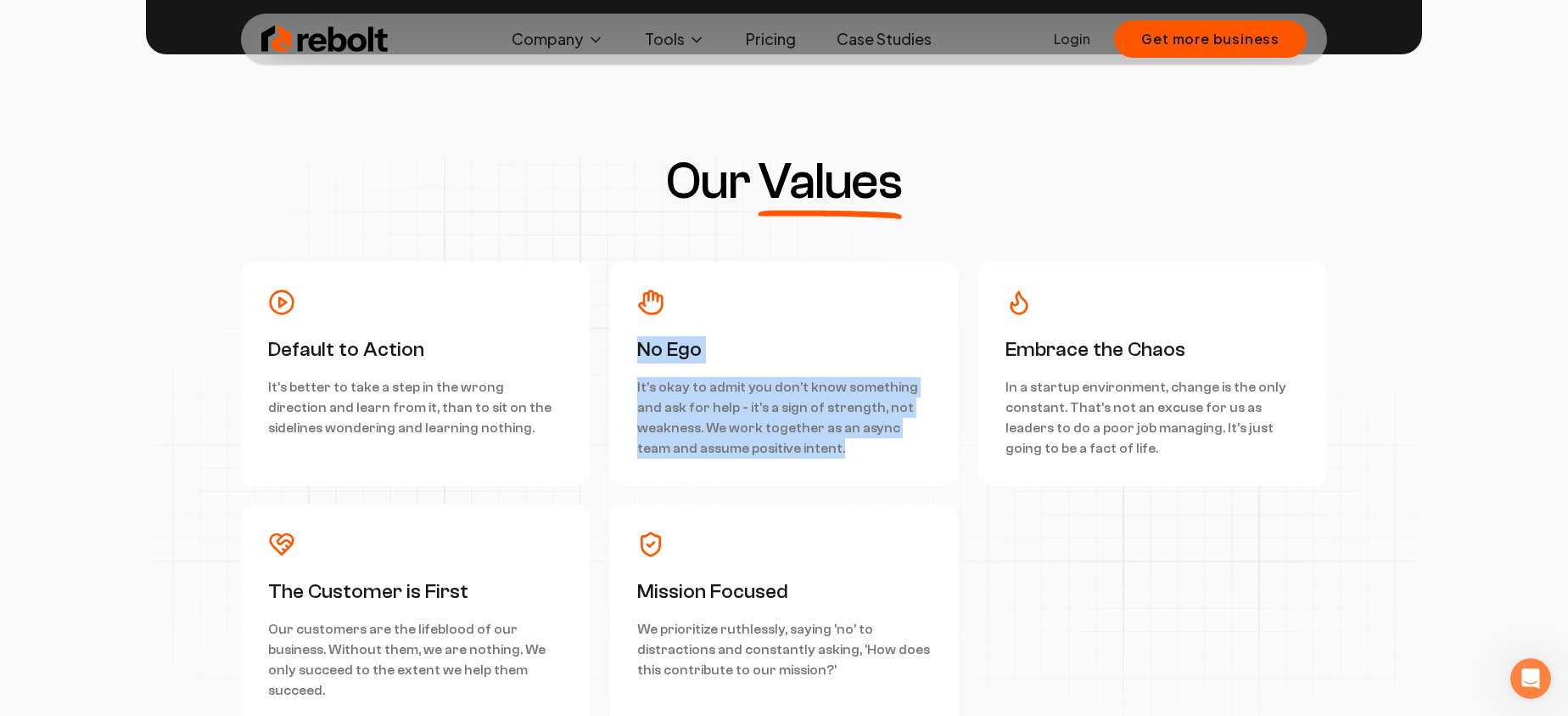
scroll to position [4202, 0]
click at [857, 490] on div "Default to Action It's better to take a step in the wrong direction and learn f…" at bounding box center [784, 495] width 1087 height 466
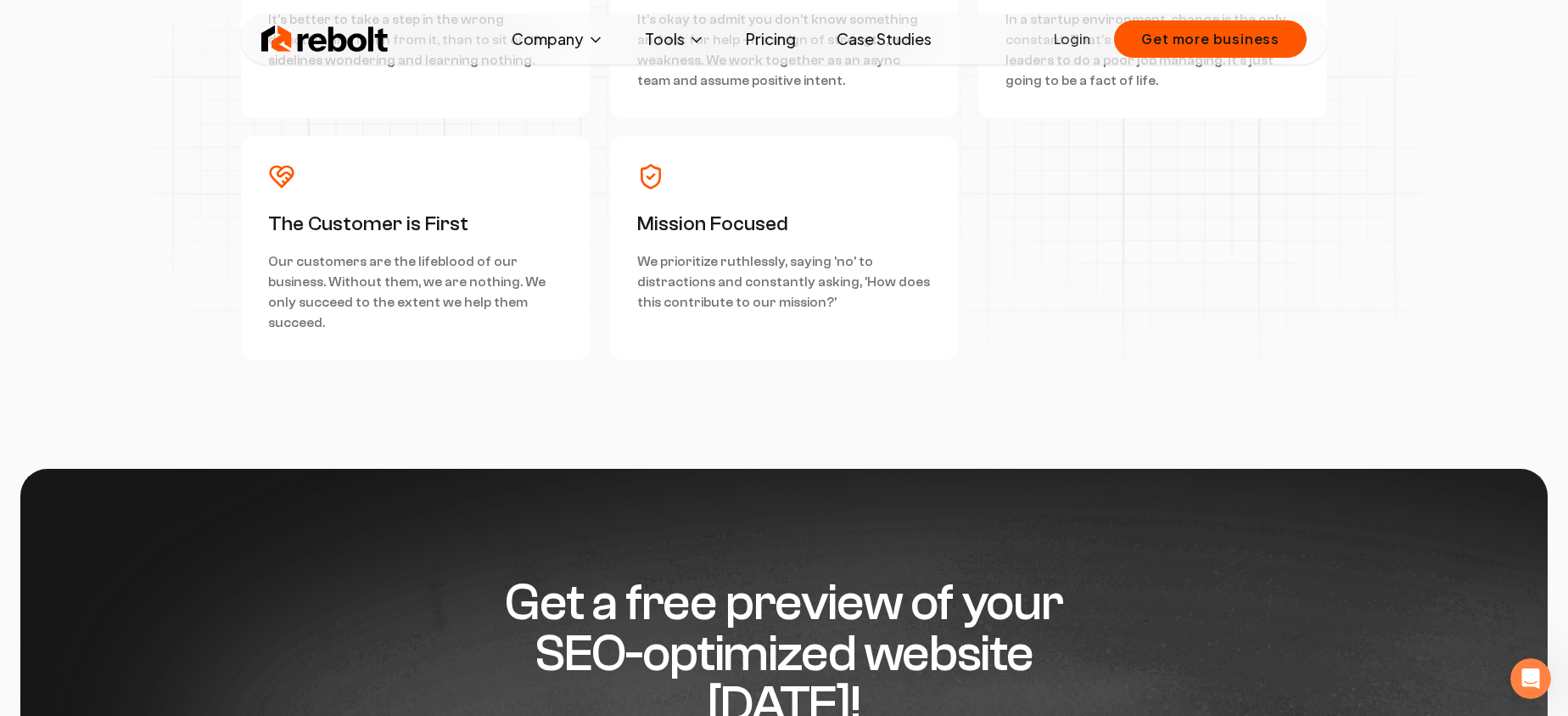
scroll to position [4360, 0]
